Goal: Information Seeking & Learning: Learn about a topic

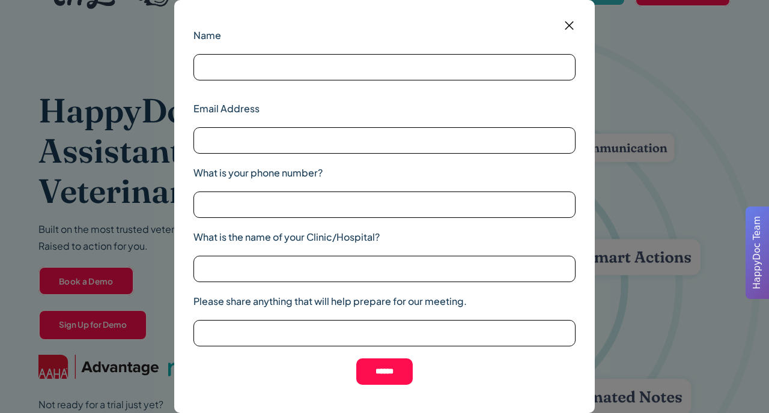
scroll to position [28, 0]
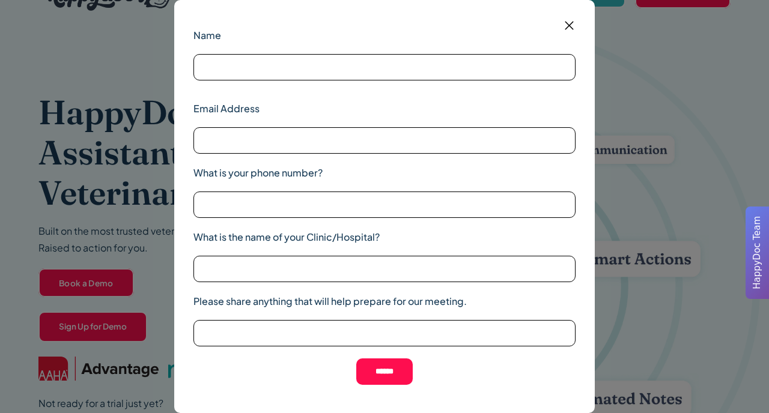
click at [568, 26] on img at bounding box center [569, 25] width 15 height 15
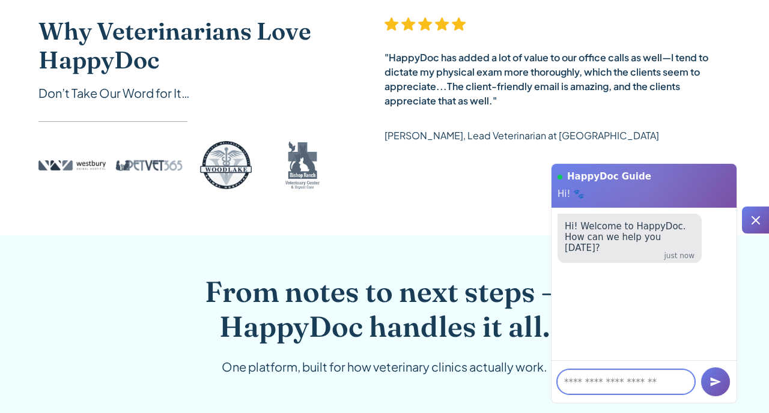
scroll to position [556, 0]
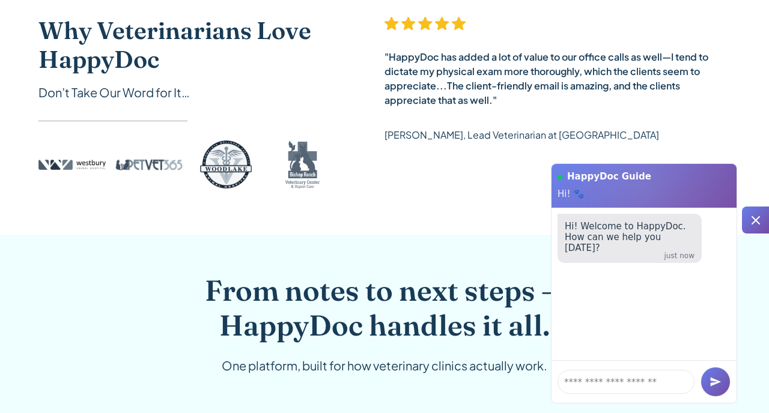
click at [758, 213] on icon at bounding box center [756, 220] width 14 height 14
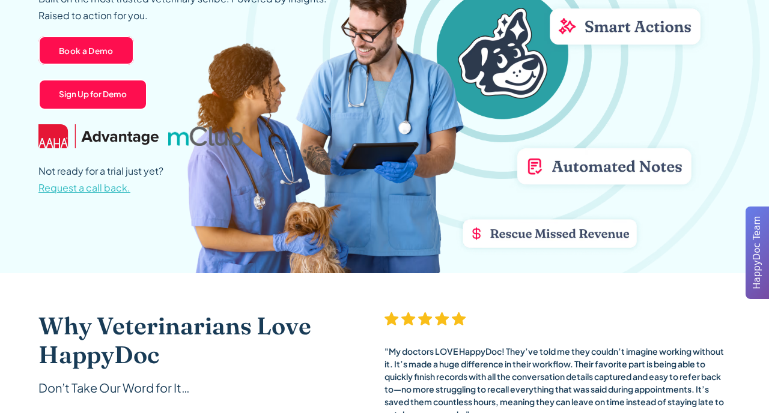
scroll to position [278, 0]
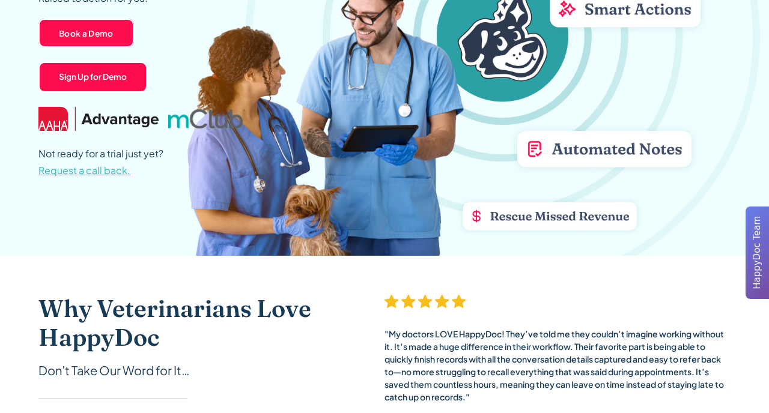
click at [754, 258] on span "HappyDoc Team" at bounding box center [758, 252] width 14 height 73
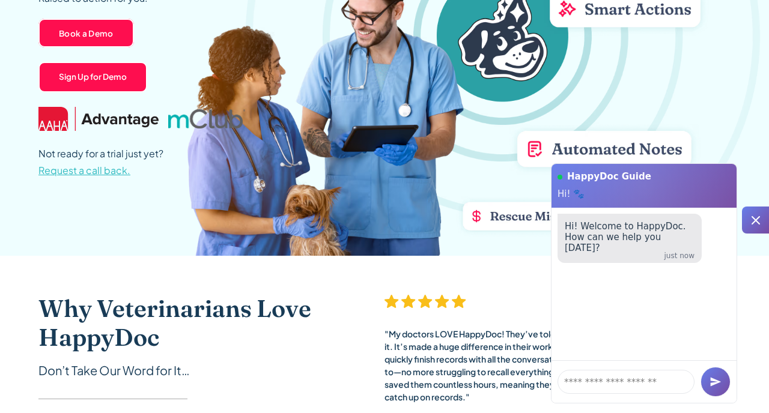
click at [761, 220] on icon at bounding box center [756, 220] width 14 height 14
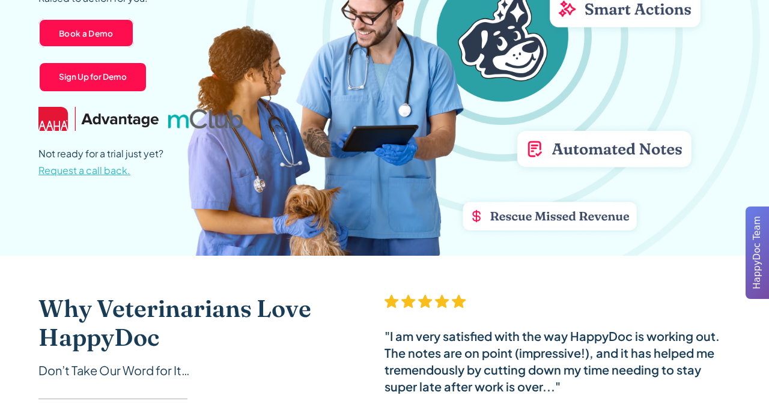
click at [761, 220] on span "HappyDoc Team" at bounding box center [758, 252] width 14 height 73
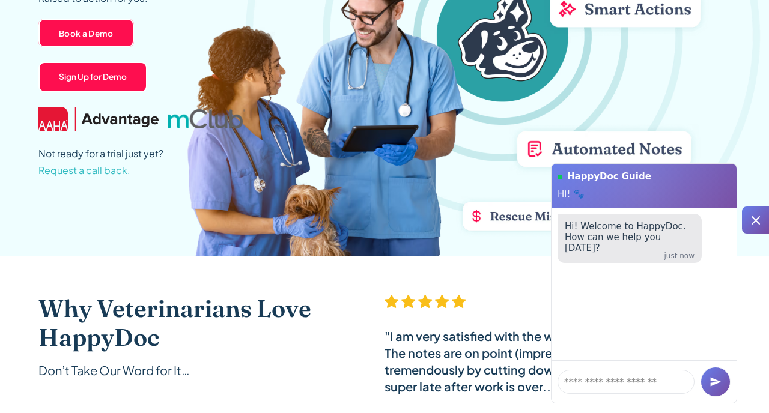
click at [761, 220] on icon at bounding box center [756, 220] width 14 height 14
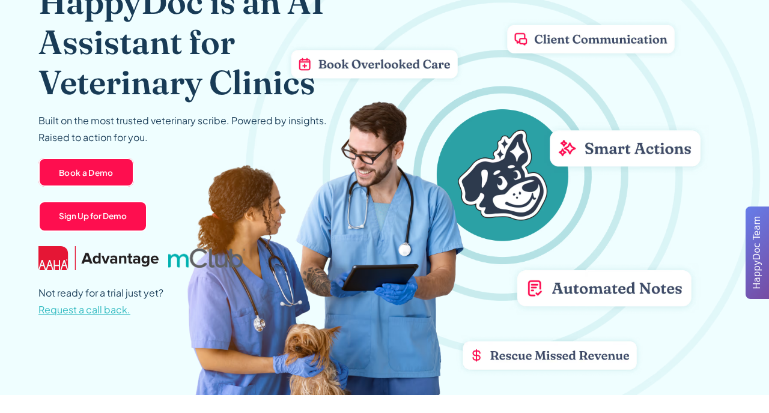
scroll to position [0, 0]
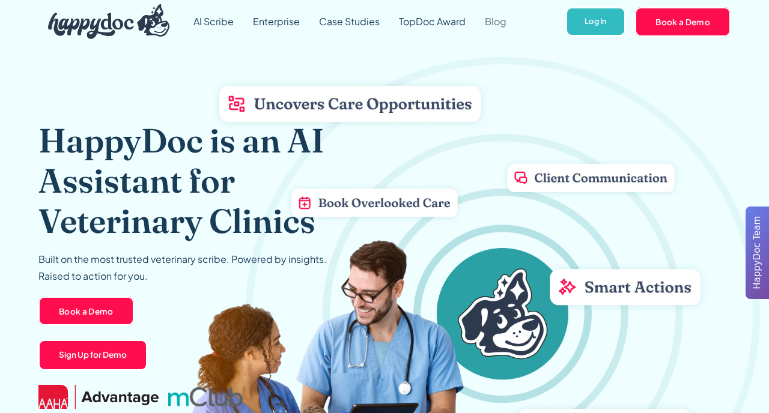
click at [495, 22] on link "Blog" at bounding box center [495, 21] width 41 height 43
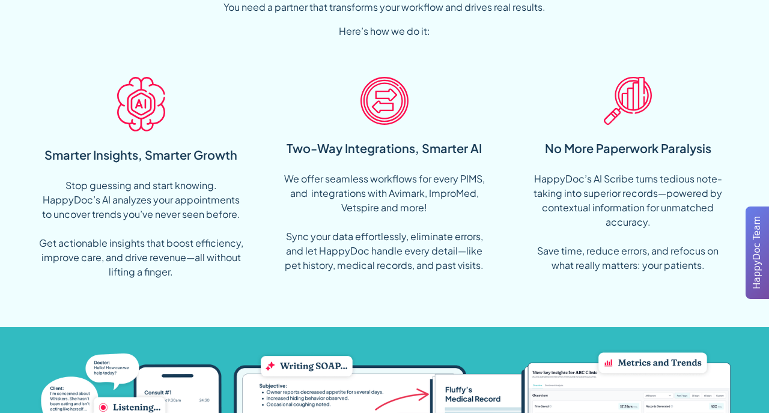
scroll to position [914, 0]
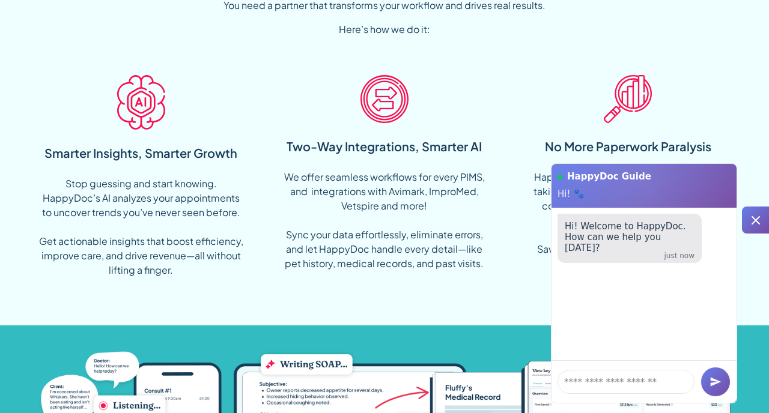
click at [752, 224] on icon at bounding box center [756, 220] width 14 height 14
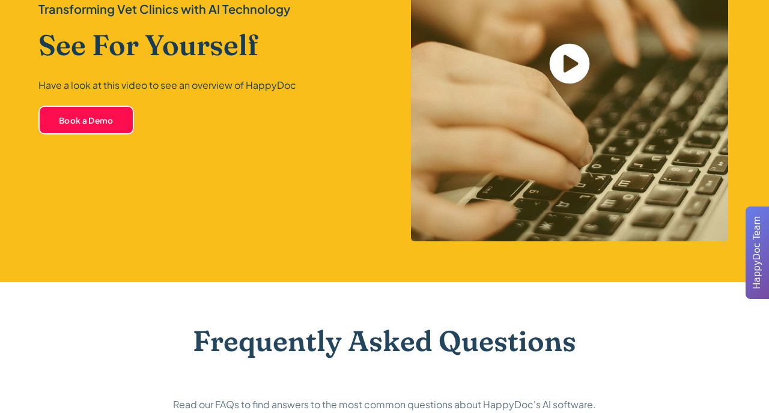
scroll to position [2582, 0]
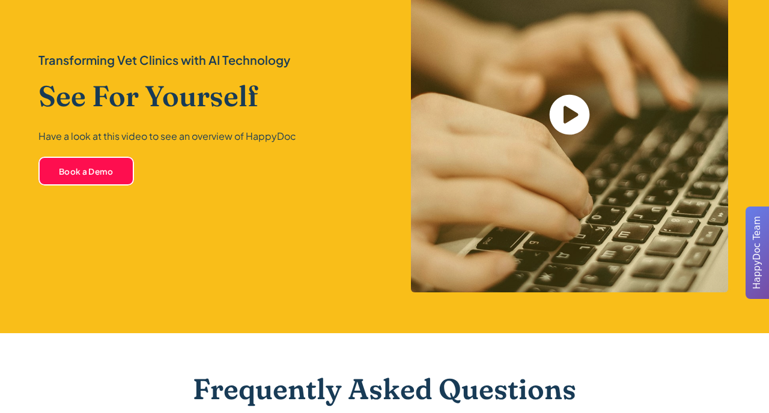
click at [564, 129] on icon "open lightbox" at bounding box center [570, 115] width 40 height 40
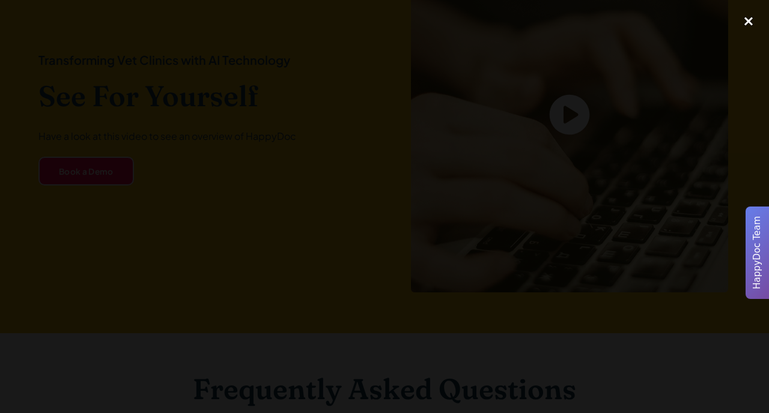
click at [747, 21] on div "close lightbox" at bounding box center [748, 21] width 41 height 26
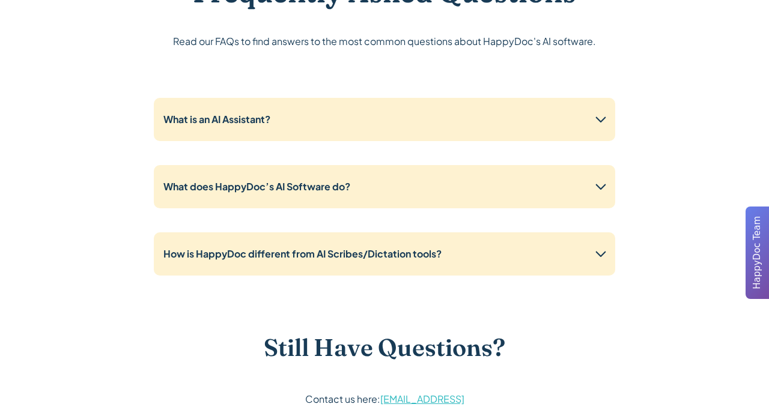
scroll to position [0, 0]
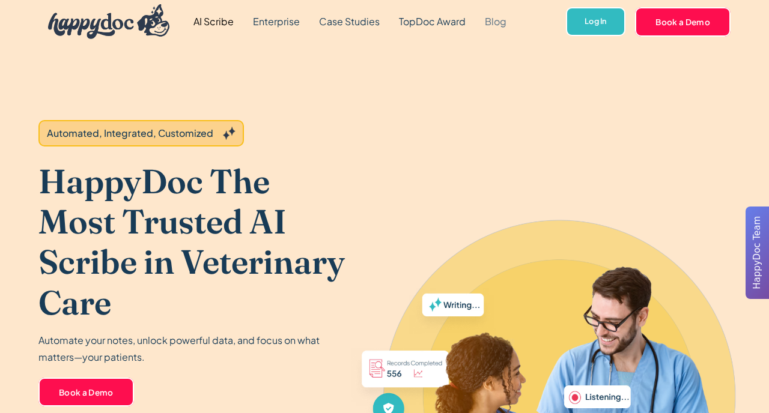
click at [499, 16] on link "Blog" at bounding box center [495, 21] width 41 height 43
